Goal: Task Accomplishment & Management: Manage account settings

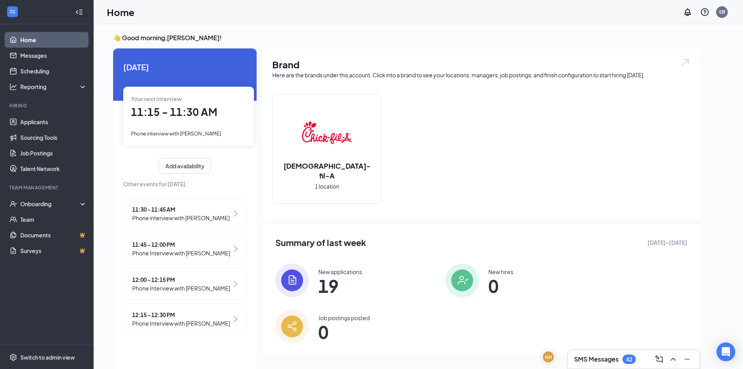
click at [668, 111] on div "Chick-fil-A 1 location" at bounding box center [481, 151] width 418 height 115
click at [38, 121] on link "Applicants" at bounding box center [53, 122] width 67 height 16
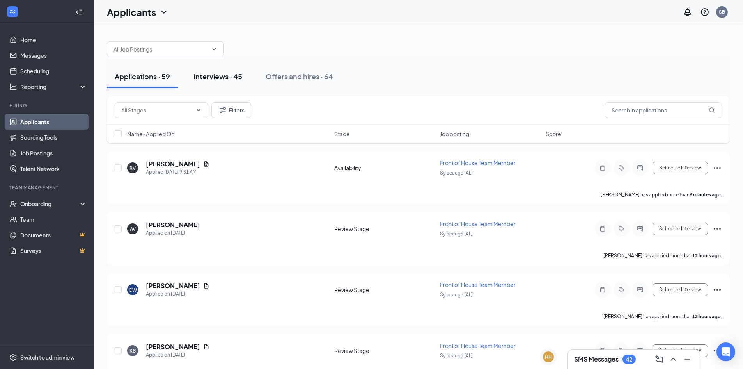
click at [227, 77] on div "Interviews · 45" at bounding box center [218, 76] width 49 height 10
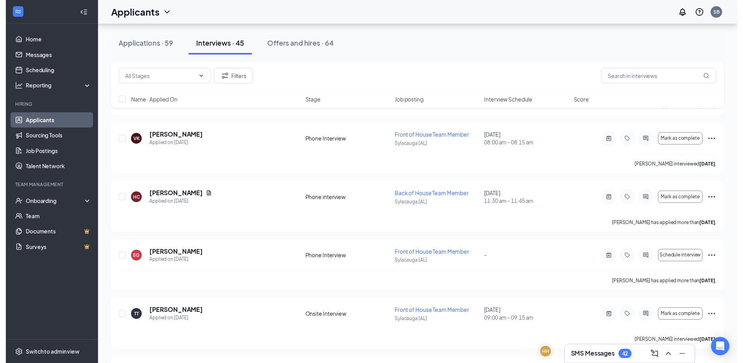
scroll to position [83, 0]
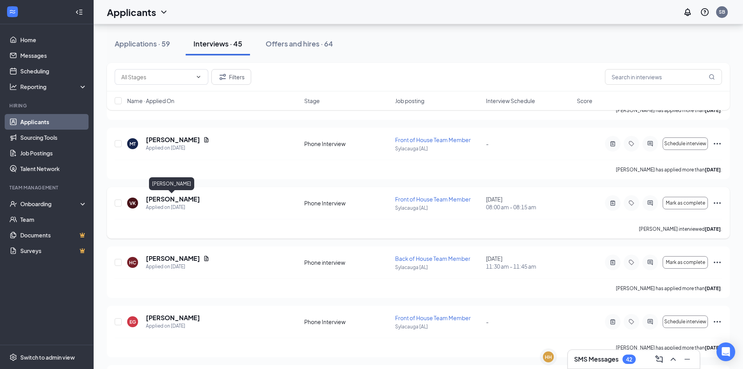
click at [155, 201] on h5 "Vickie Kirkland" at bounding box center [173, 199] width 54 height 9
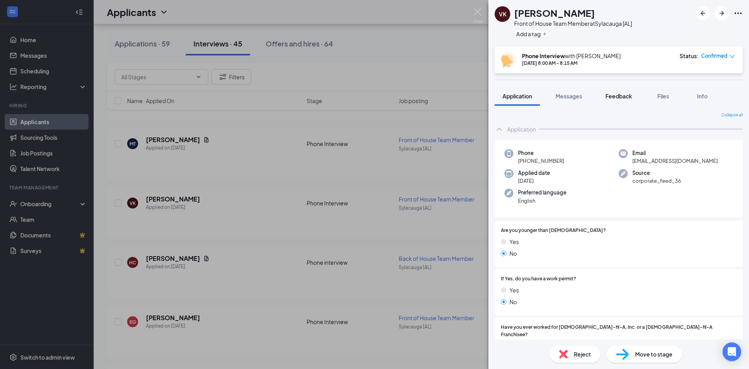
click at [613, 94] on span "Feedback" at bounding box center [619, 95] width 27 height 7
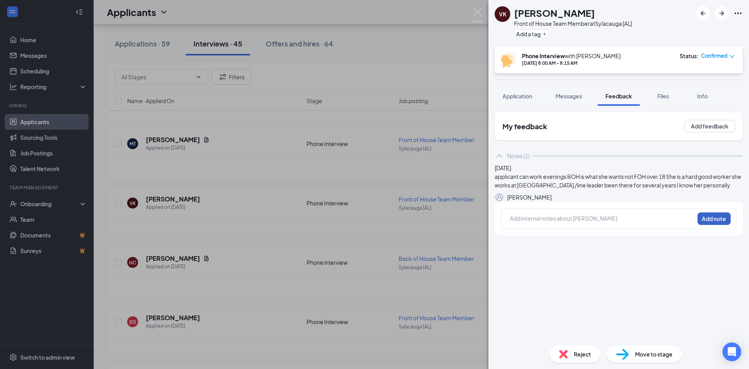
click at [719, 225] on button "Add note" at bounding box center [714, 218] width 33 height 12
click at [558, 222] on div at bounding box center [602, 218] width 184 height 8
drag, startPoint x: 554, startPoint y: 262, endPoint x: 565, endPoint y: 265, distance: 11.6
click at [566, 231] on div "applicant had a good interview can work only nights Mon-Sat 5-close she do have…" at bounding box center [602, 222] width 184 height 16
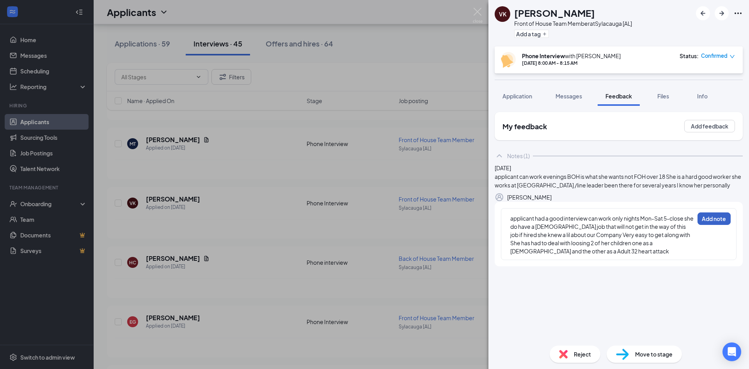
click at [723, 225] on button "Add note" at bounding box center [714, 218] width 33 height 12
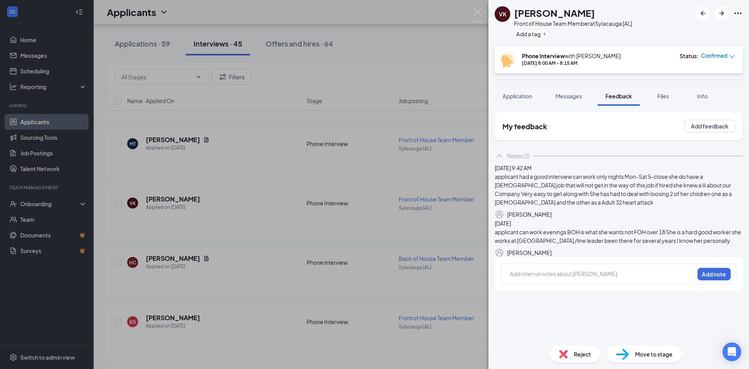
click at [661, 354] on span "Move to stage" at bounding box center [653, 354] width 37 height 9
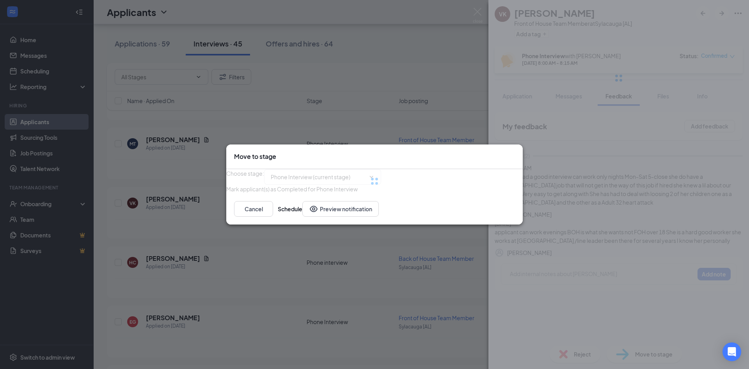
type input "Onsite Interview (next stage)"
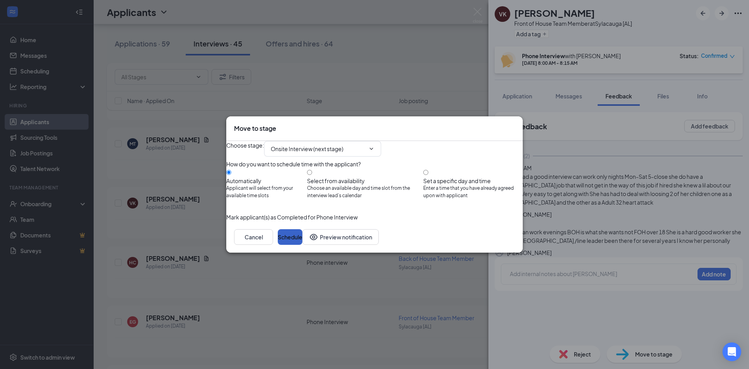
click at [302, 245] on button "Schedule" at bounding box center [290, 237] width 25 height 16
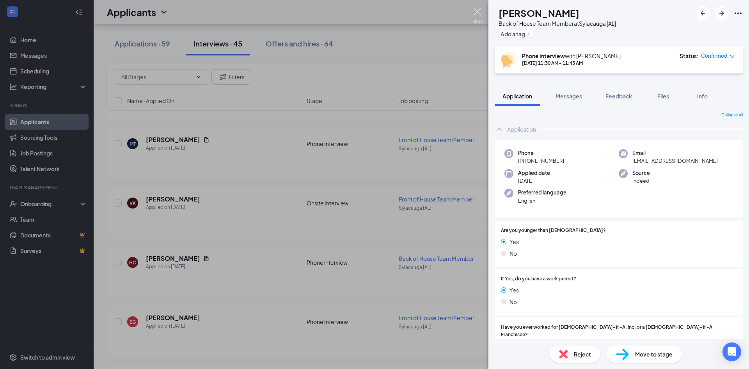
click at [479, 12] on img at bounding box center [478, 15] width 10 height 15
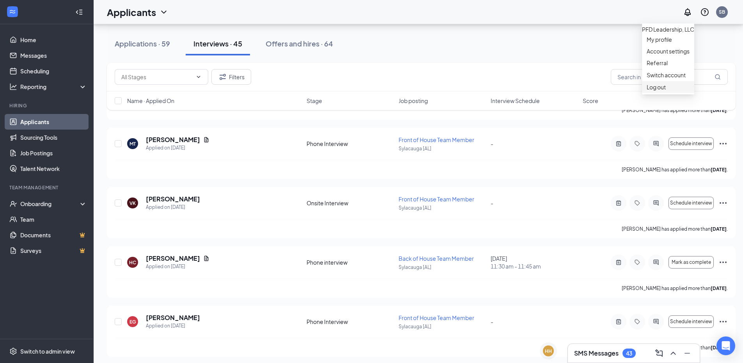
click at [663, 91] on div "Log out" at bounding box center [668, 87] width 43 height 8
